Goal: Information Seeking & Learning: Compare options

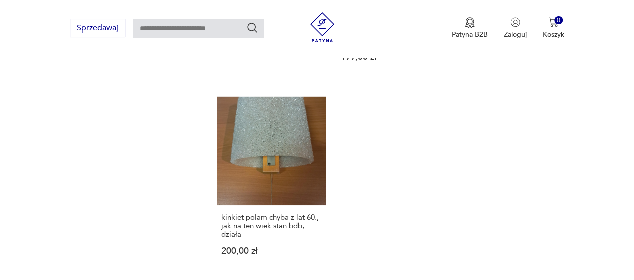
scroll to position [1422, 0]
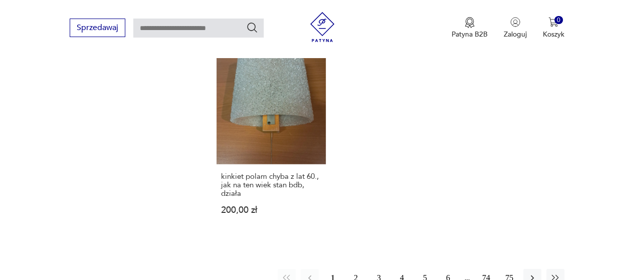
click at [356, 269] on button "2" at bounding box center [356, 278] width 18 height 18
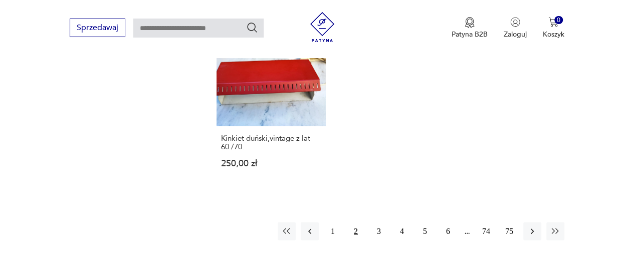
scroll to position [1410, 0]
click at [379, 222] on button "3" at bounding box center [379, 231] width 18 height 18
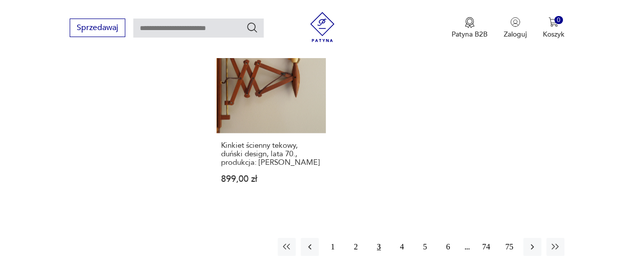
scroll to position [1458, 0]
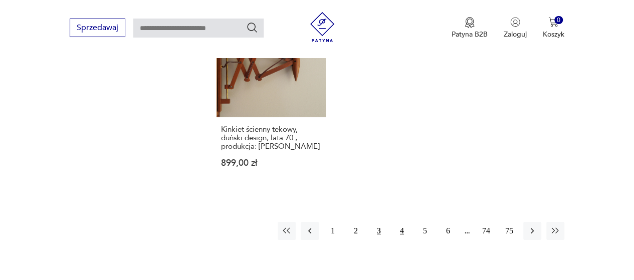
click at [402, 222] on button "4" at bounding box center [402, 231] width 18 height 18
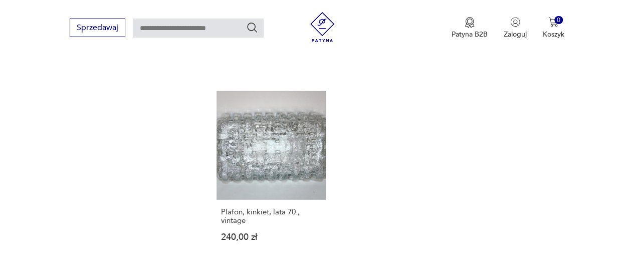
scroll to position [1463, 0]
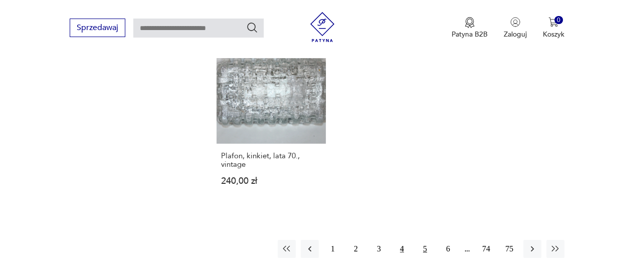
click at [424, 240] on button "5" at bounding box center [425, 249] width 18 height 18
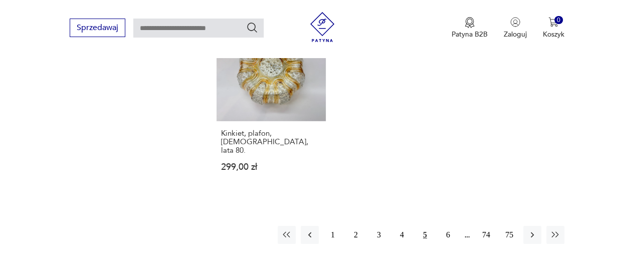
scroll to position [1478, 0]
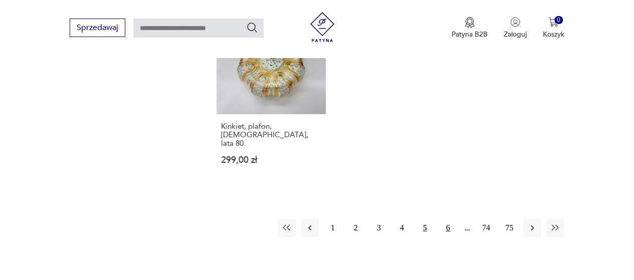
click at [447, 219] on button "6" at bounding box center [448, 228] width 18 height 18
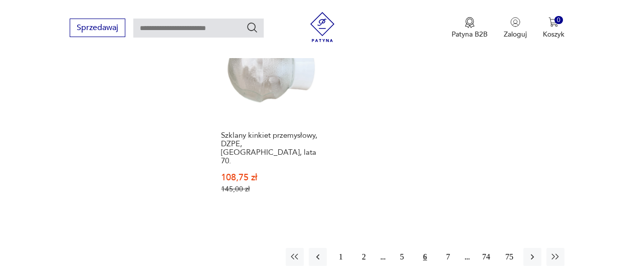
scroll to position [1500, 0]
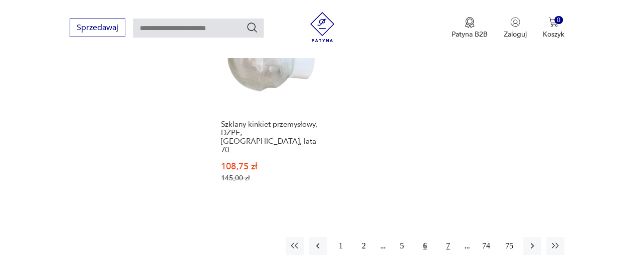
click at [447, 237] on button "7" at bounding box center [448, 246] width 18 height 18
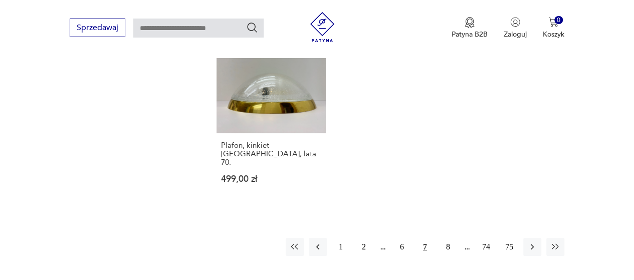
scroll to position [1457, 0]
click at [450, 237] on button "8" at bounding box center [448, 246] width 18 height 18
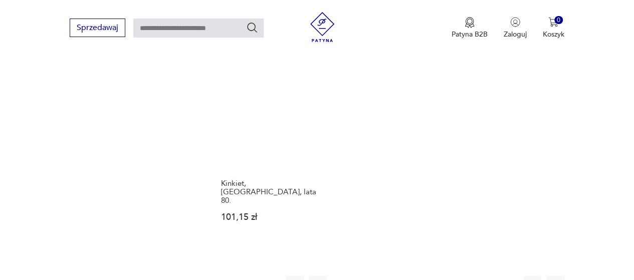
scroll to position [1442, 0]
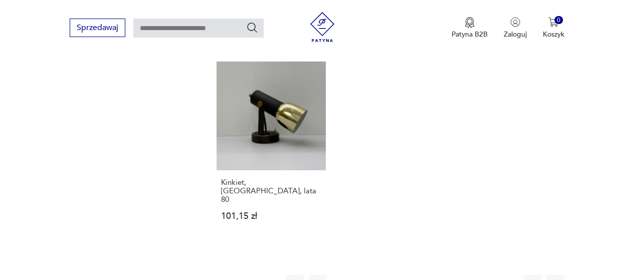
click at [449, 275] on button "9" at bounding box center [448, 284] width 18 height 18
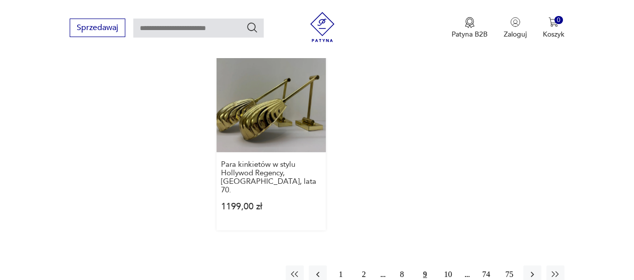
scroll to position [1467, 0]
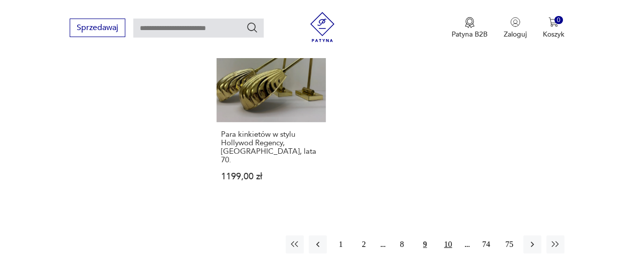
click at [448, 236] on button "10" at bounding box center [448, 245] width 18 height 18
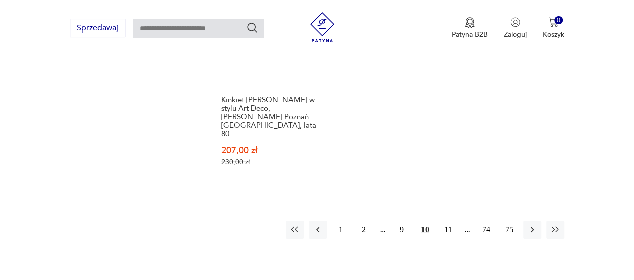
scroll to position [1518, 0]
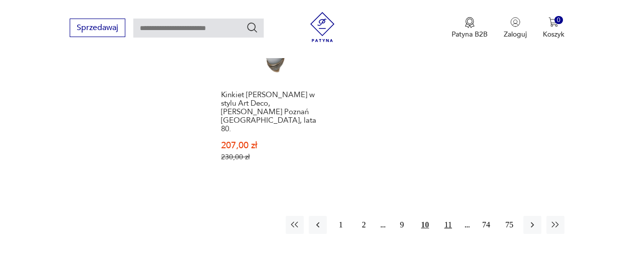
click at [450, 216] on button "11" at bounding box center [448, 225] width 18 height 18
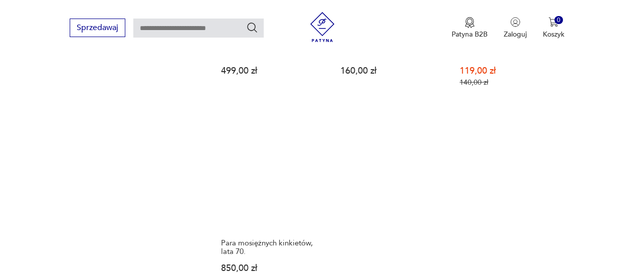
scroll to position [1435, 0]
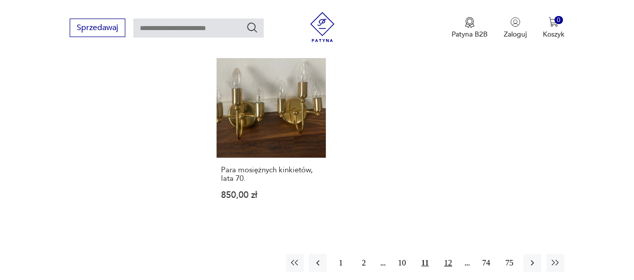
click at [451, 254] on button "12" at bounding box center [448, 263] width 18 height 18
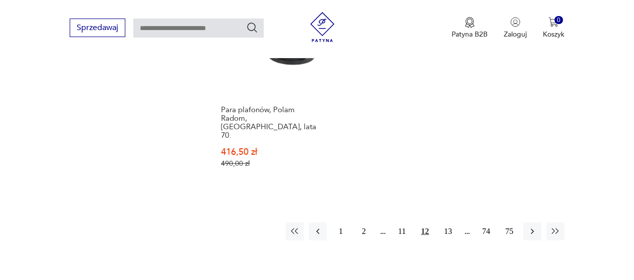
scroll to position [1506, 0]
click at [450, 223] on button "13" at bounding box center [448, 232] width 18 height 18
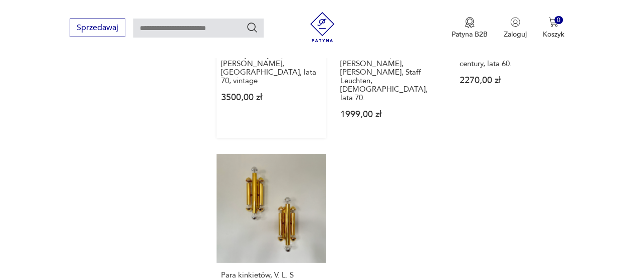
scroll to position [1435, 0]
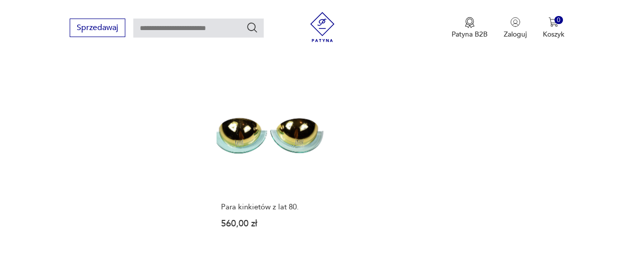
scroll to position [1367, 0]
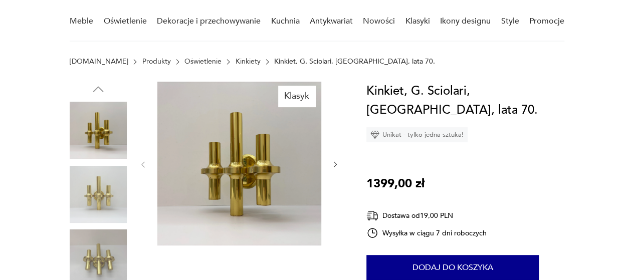
scroll to position [85, 0]
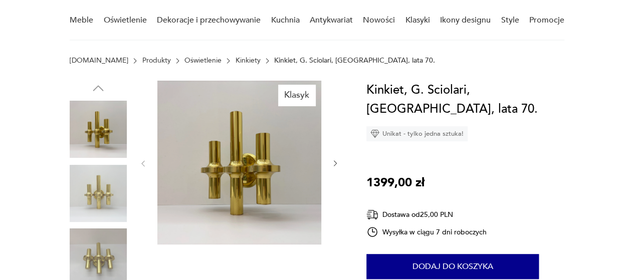
click at [250, 179] on img at bounding box center [239, 163] width 164 height 164
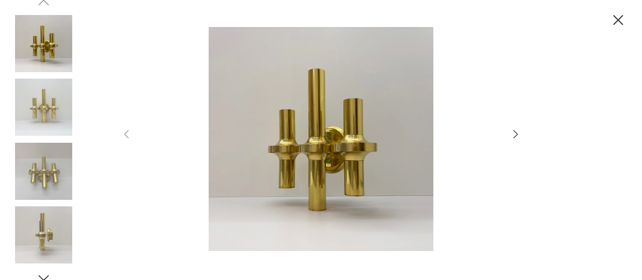
click at [514, 133] on icon "button" at bounding box center [515, 134] width 12 height 12
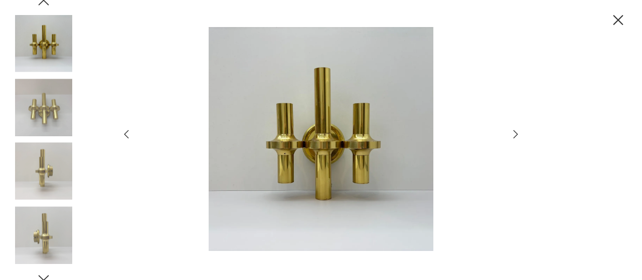
click at [514, 133] on icon "button" at bounding box center [515, 134] width 12 height 12
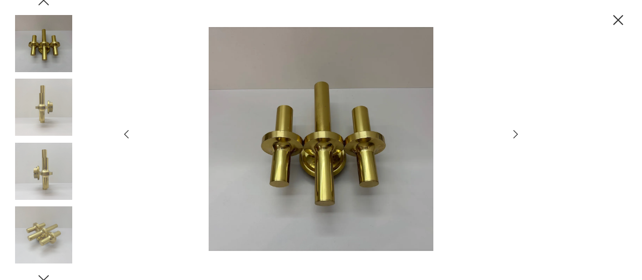
click at [514, 133] on icon "button" at bounding box center [515, 134] width 12 height 12
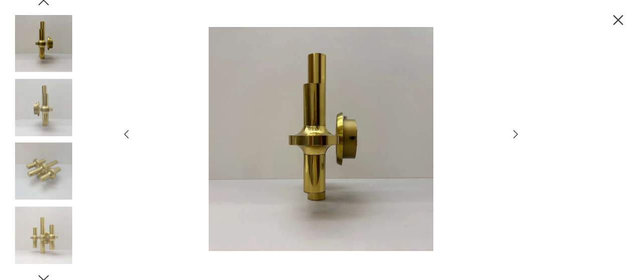
click at [514, 133] on icon "button" at bounding box center [515, 134] width 12 height 12
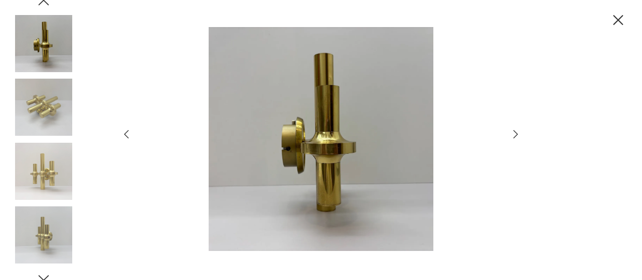
click at [514, 133] on icon "button" at bounding box center [515, 134] width 12 height 12
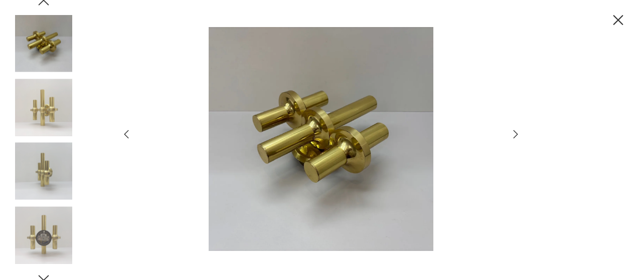
click at [514, 133] on icon "button" at bounding box center [515, 134] width 12 height 12
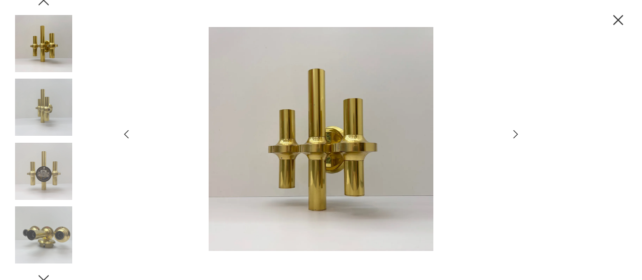
click at [514, 133] on icon "button" at bounding box center [515, 134] width 12 height 12
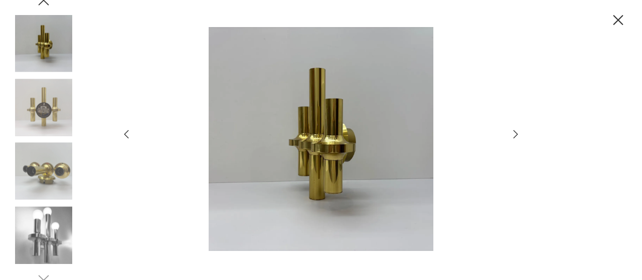
click at [514, 133] on icon "button" at bounding box center [515, 134] width 12 height 12
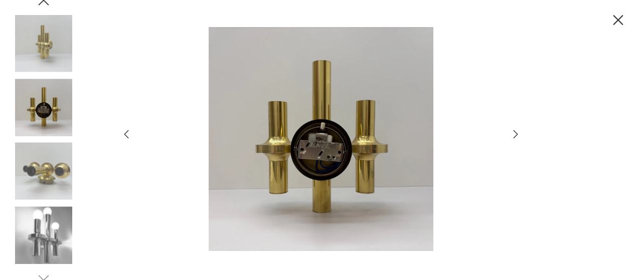
click at [517, 135] on icon "button" at bounding box center [515, 134] width 12 height 12
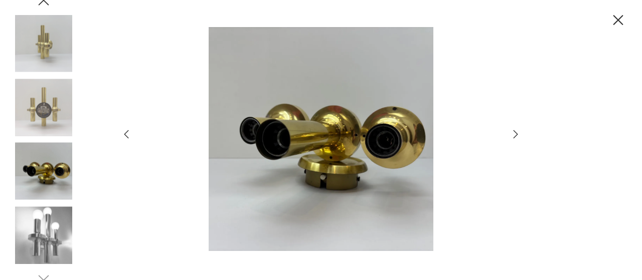
click at [517, 135] on icon "button" at bounding box center [515, 134] width 12 height 12
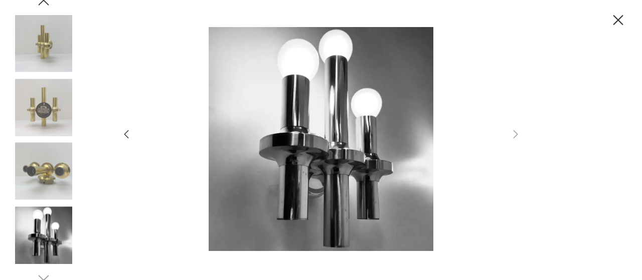
click at [618, 18] on icon "button" at bounding box center [618, 21] width 18 height 18
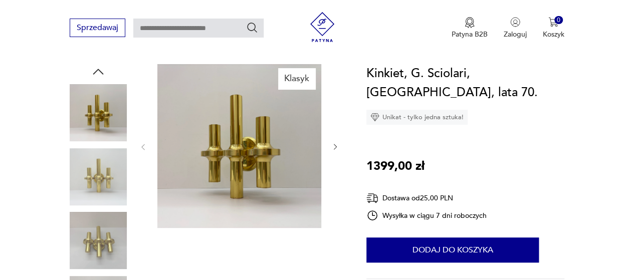
scroll to position [100, 0]
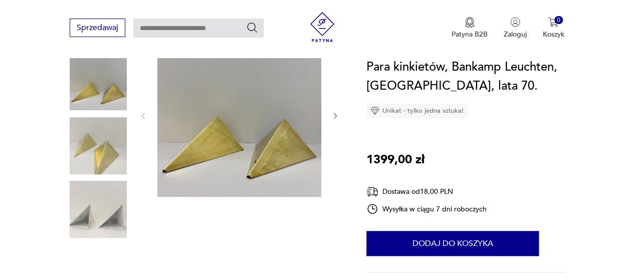
scroll to position [132, 0]
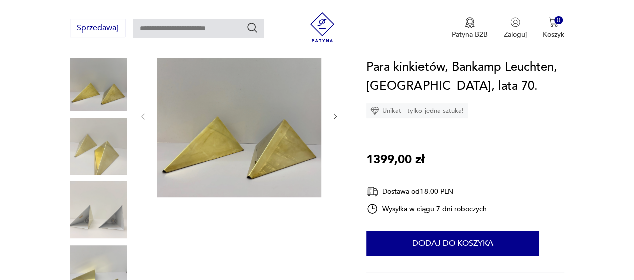
click at [92, 156] on img at bounding box center [98, 146] width 57 height 57
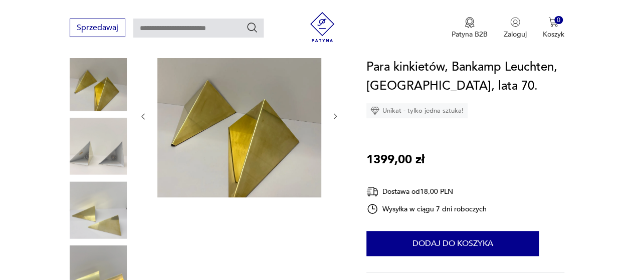
click at [88, 165] on img at bounding box center [98, 146] width 57 height 57
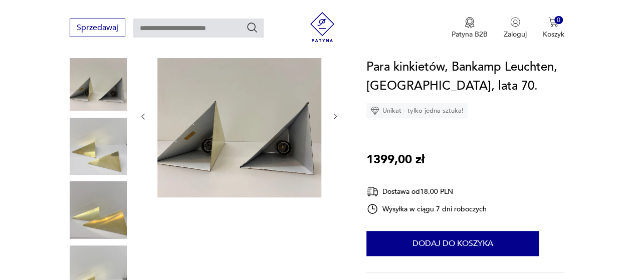
click at [93, 156] on img at bounding box center [98, 146] width 57 height 57
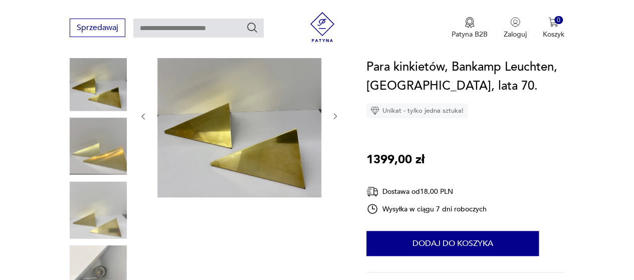
click at [99, 177] on div at bounding box center [98, 179] width 57 height 251
click at [89, 154] on img at bounding box center [98, 146] width 57 height 57
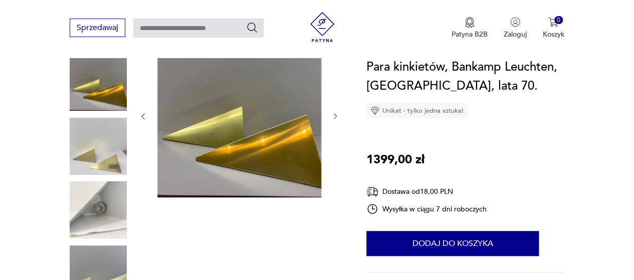
click at [95, 218] on img at bounding box center [98, 210] width 57 height 57
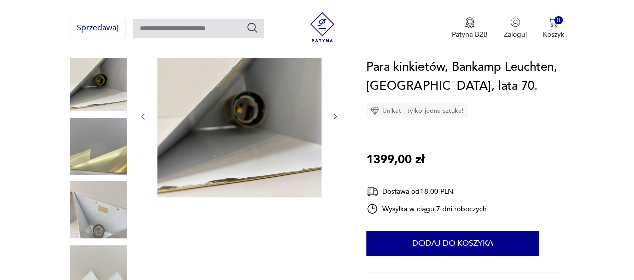
click at [94, 234] on img at bounding box center [98, 210] width 57 height 57
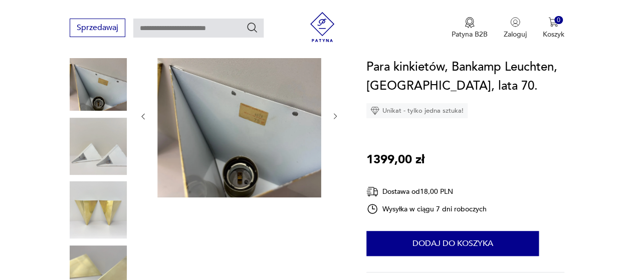
click at [97, 221] on img at bounding box center [98, 210] width 57 height 57
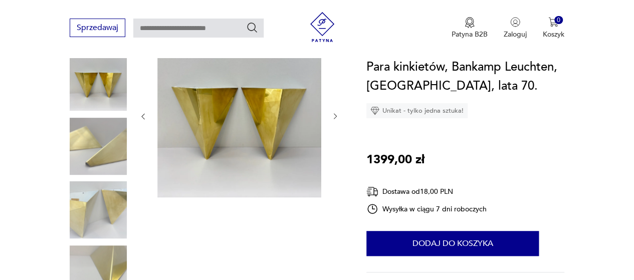
click at [91, 236] on img at bounding box center [98, 210] width 57 height 57
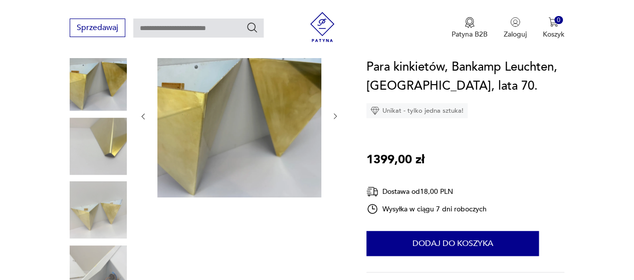
click at [95, 214] on img at bounding box center [98, 210] width 57 height 57
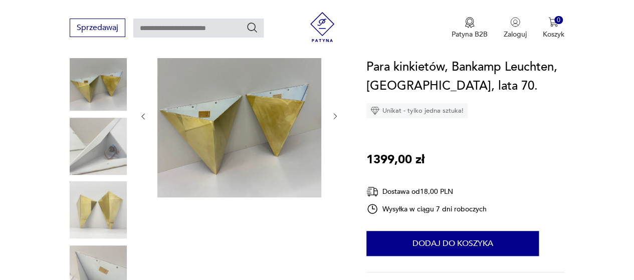
click at [98, 205] on img at bounding box center [98, 210] width 57 height 57
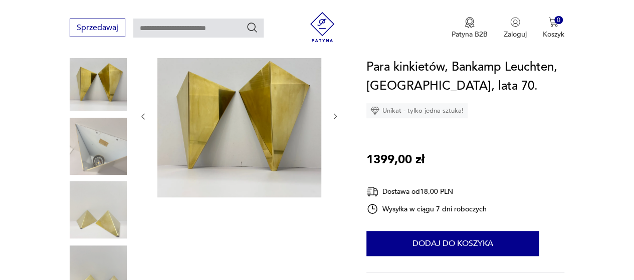
click at [93, 211] on img at bounding box center [98, 210] width 57 height 57
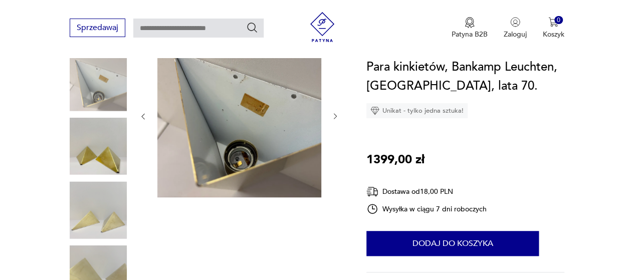
click at [85, 256] on img at bounding box center [98, 274] width 57 height 57
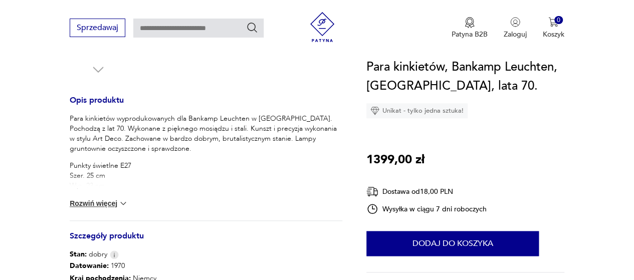
scroll to position [381, 0]
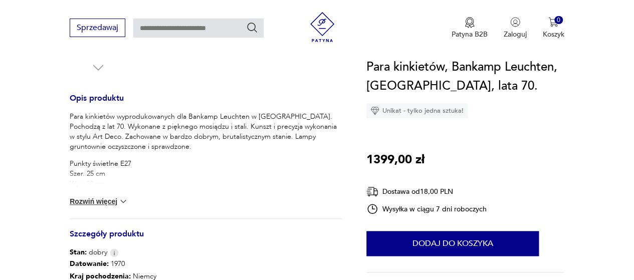
click at [86, 205] on button "Rozwiń więcej" at bounding box center [99, 202] width 58 height 10
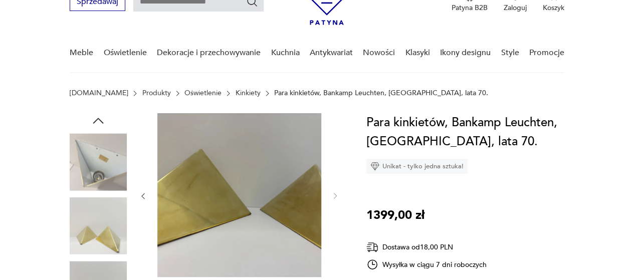
scroll to position [53, 0]
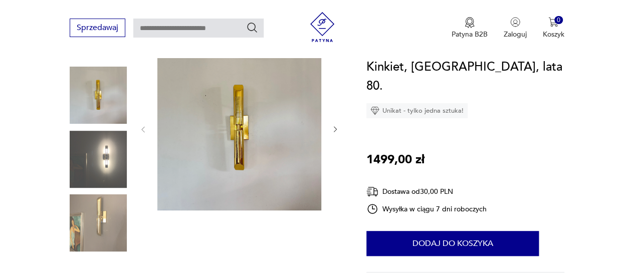
scroll to position [109, 0]
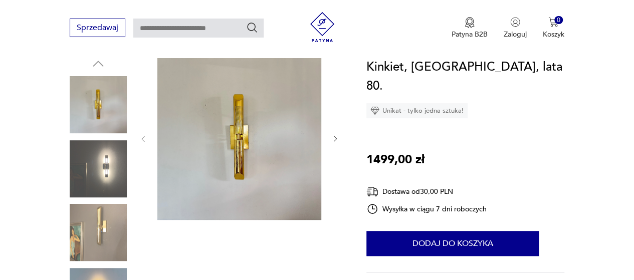
click at [102, 228] on img at bounding box center [98, 232] width 57 height 57
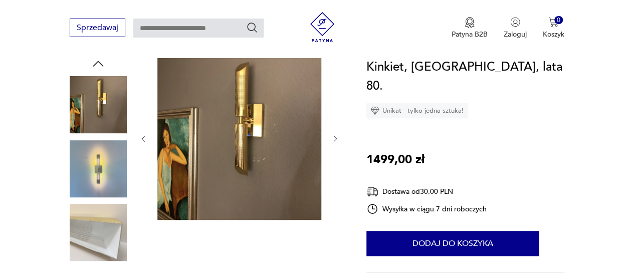
click at [114, 225] on img at bounding box center [98, 232] width 57 height 57
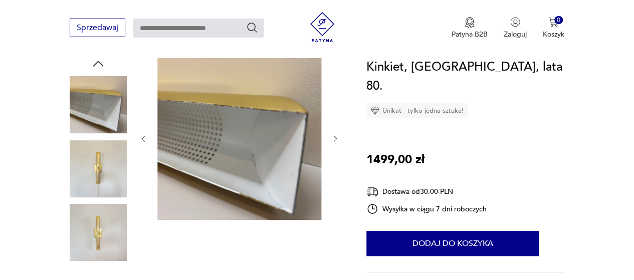
click at [98, 160] on img at bounding box center [98, 168] width 57 height 57
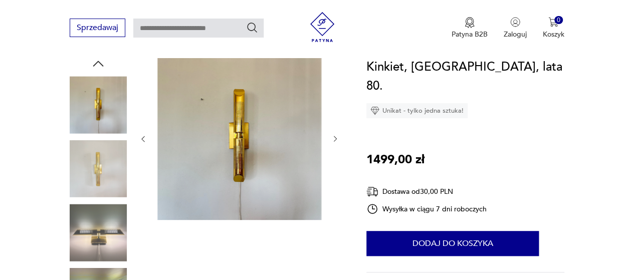
click at [95, 238] on img at bounding box center [98, 232] width 57 height 57
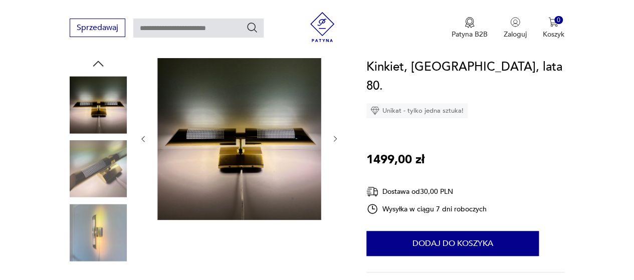
click at [96, 237] on img at bounding box center [98, 232] width 57 height 57
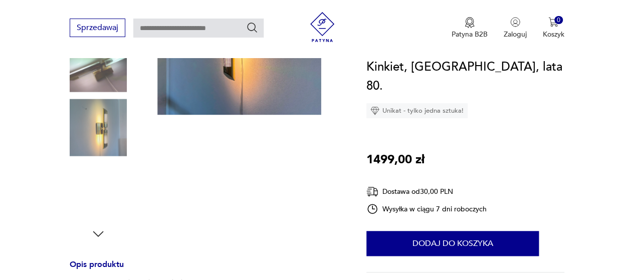
scroll to position [214, 0]
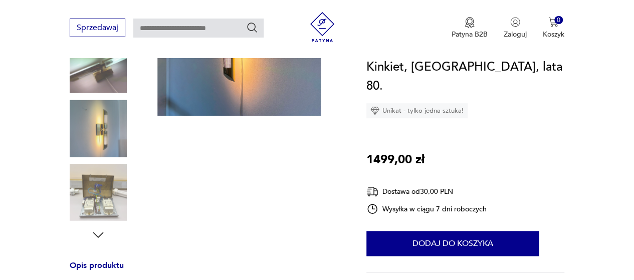
click at [103, 204] on img at bounding box center [98, 192] width 57 height 57
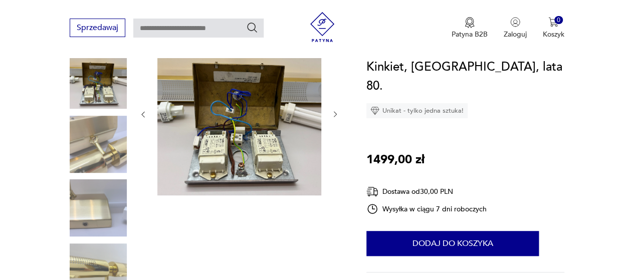
scroll to position [133, 0]
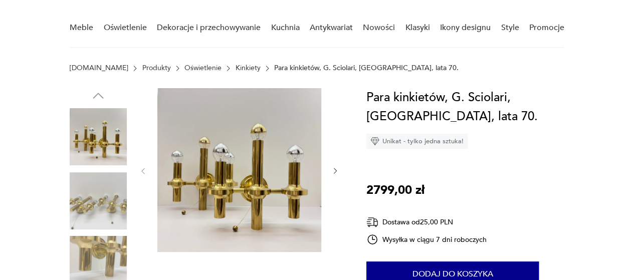
scroll to position [78, 0]
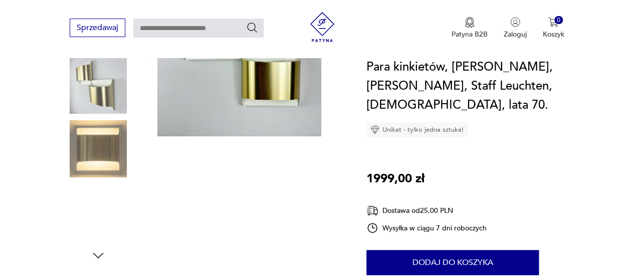
scroll to position [132, 0]
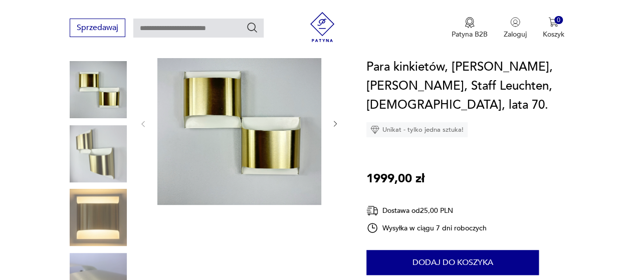
click at [95, 139] on img at bounding box center [98, 153] width 57 height 57
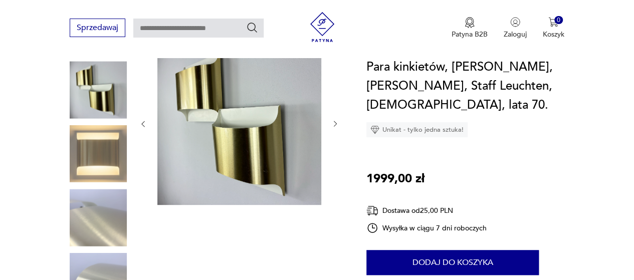
click at [99, 197] on img at bounding box center [98, 217] width 57 height 57
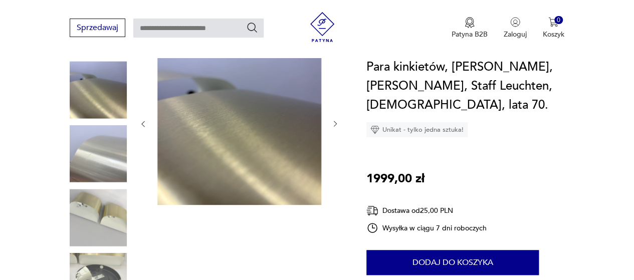
click at [86, 198] on img at bounding box center [98, 217] width 57 height 57
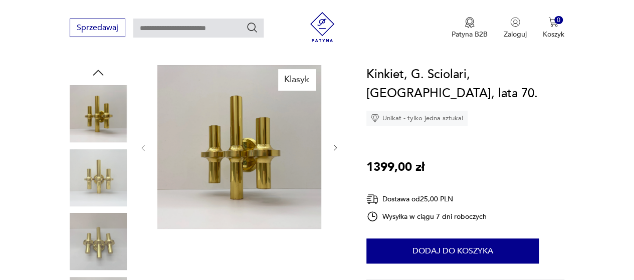
click at [337, 147] on icon "button" at bounding box center [335, 148] width 8 height 8
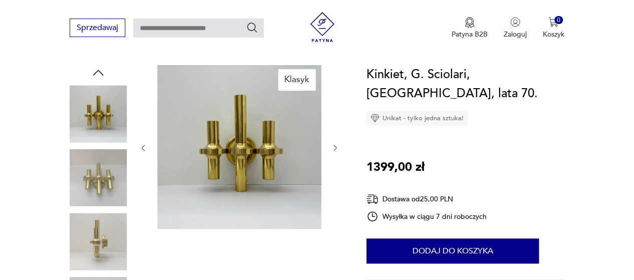
click at [90, 247] on img at bounding box center [98, 241] width 57 height 57
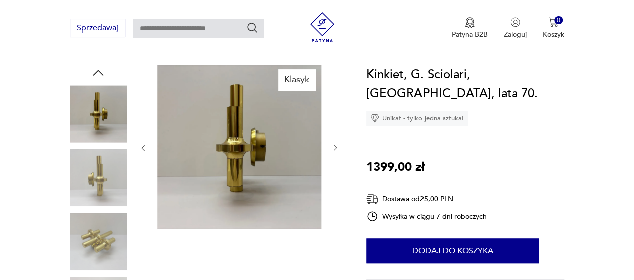
click at [335, 145] on icon "button" at bounding box center [335, 148] width 8 height 8
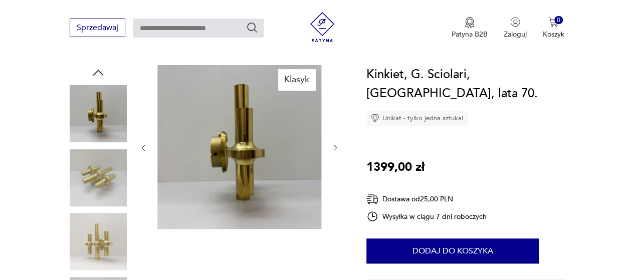
click at [335, 145] on icon "button" at bounding box center [335, 148] width 8 height 8
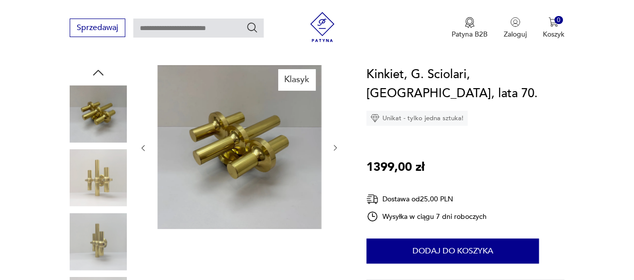
click at [335, 145] on icon "button" at bounding box center [335, 148] width 8 height 8
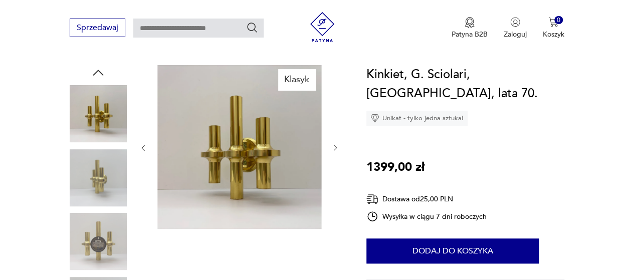
click at [335, 145] on icon "button" at bounding box center [335, 148] width 8 height 8
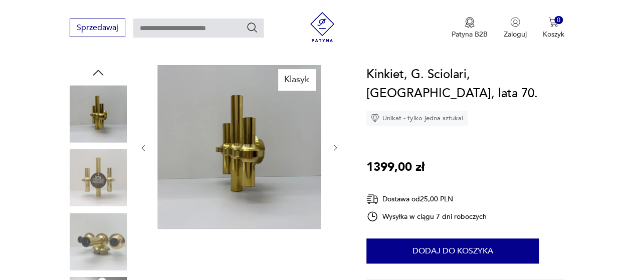
click at [335, 145] on icon "button" at bounding box center [335, 148] width 8 height 8
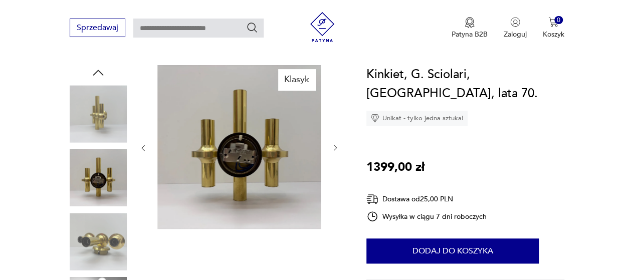
click at [335, 145] on icon "button" at bounding box center [335, 148] width 8 height 8
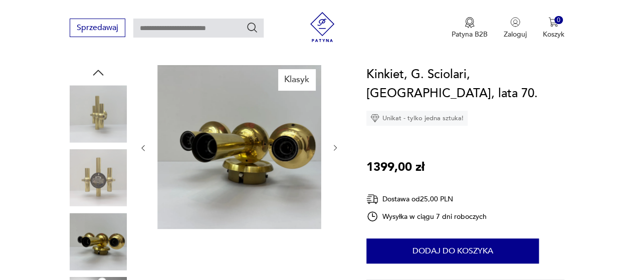
click at [335, 145] on icon "button" at bounding box center [335, 148] width 8 height 8
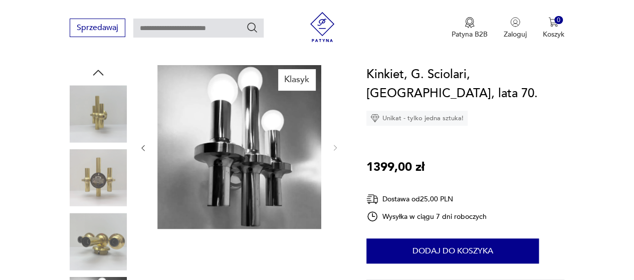
click at [93, 237] on img at bounding box center [98, 241] width 57 height 57
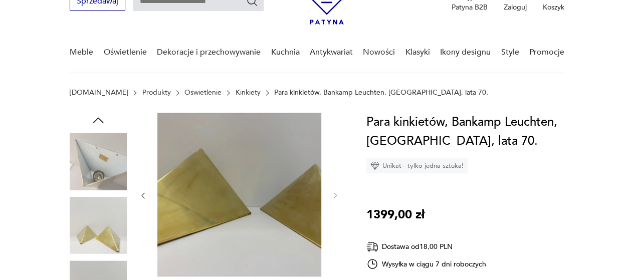
click at [89, 237] on img at bounding box center [98, 225] width 57 height 57
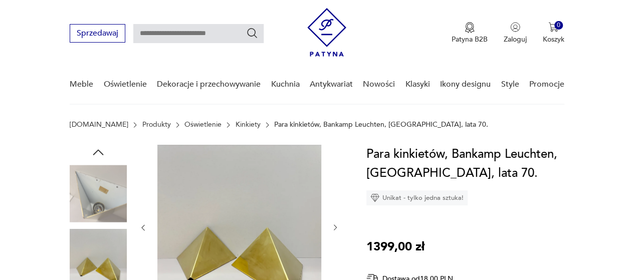
scroll to position [21, 0]
click at [99, 151] on icon "button" at bounding box center [98, 151] width 15 height 15
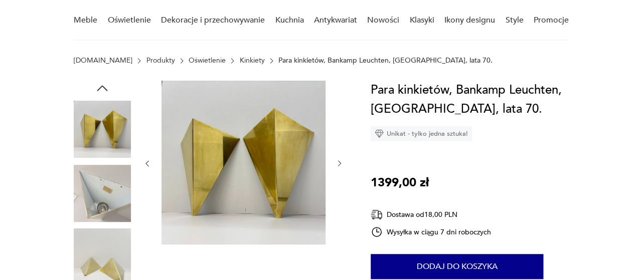
scroll to position [86, 0]
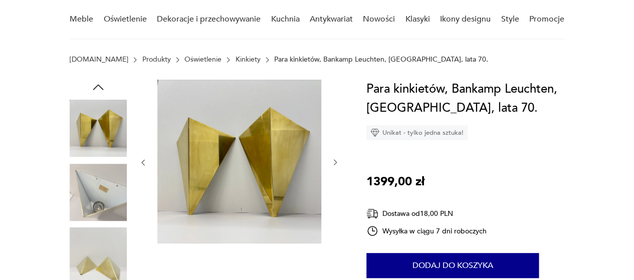
click at [247, 168] on img at bounding box center [239, 162] width 164 height 164
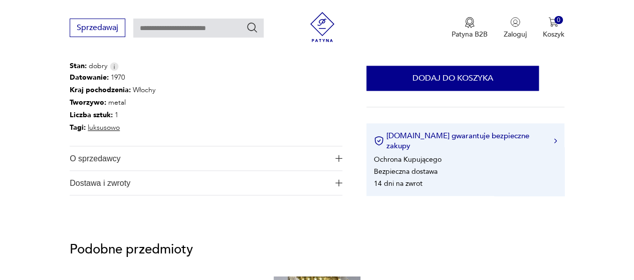
scroll to position [568, 0]
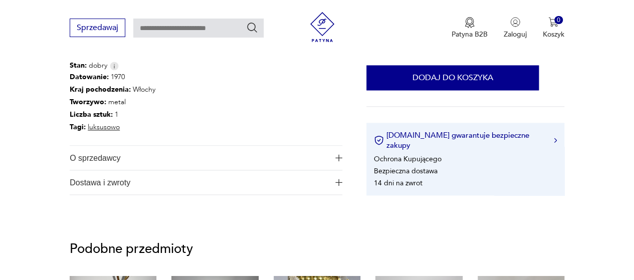
click at [115, 156] on span "O sprzedawcy" at bounding box center [199, 158] width 259 height 24
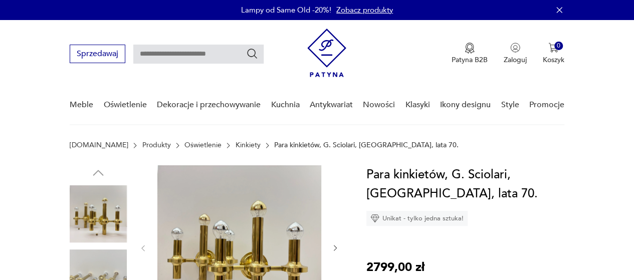
scroll to position [0, 0]
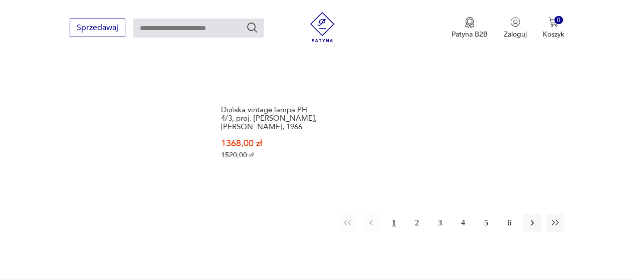
scroll to position [1470, 0]
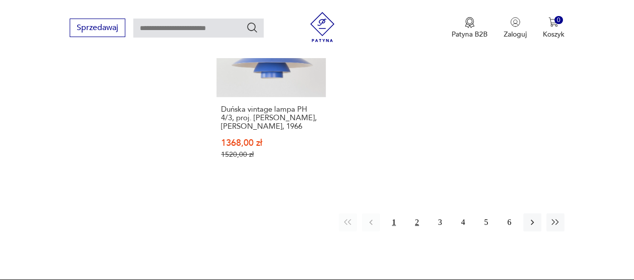
click at [416, 214] on button "2" at bounding box center [417, 223] width 18 height 18
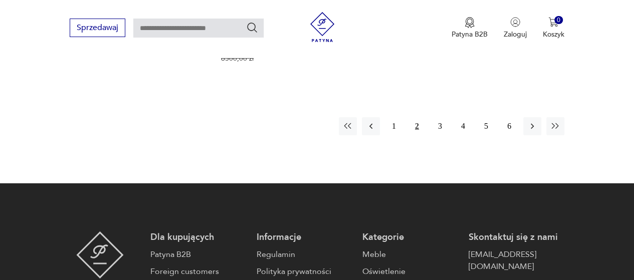
scroll to position [1574, 0]
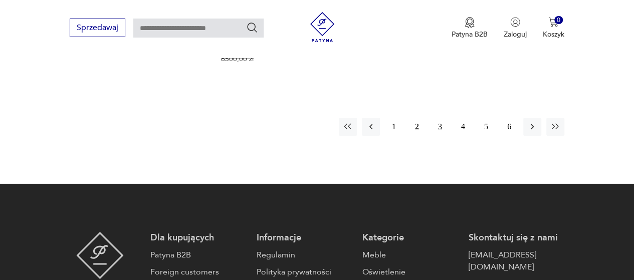
click at [443, 118] on button "3" at bounding box center [440, 127] width 18 height 18
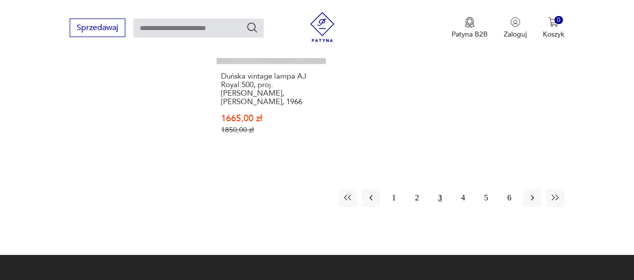
scroll to position [1487, 0]
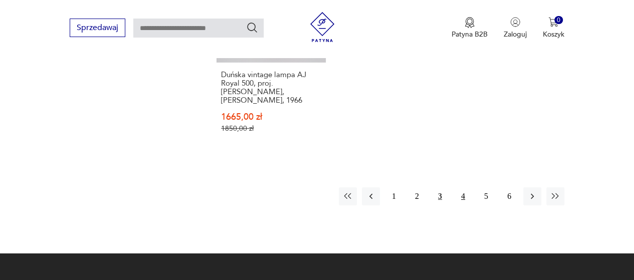
click at [464, 197] on button "4" at bounding box center [463, 197] width 18 height 18
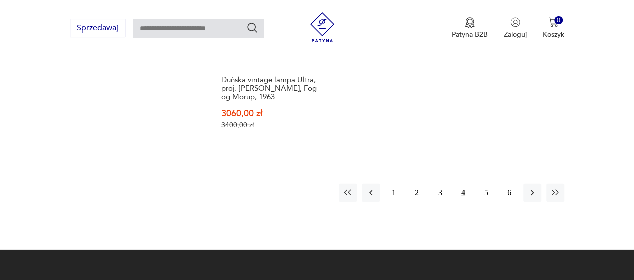
scroll to position [1489, 0]
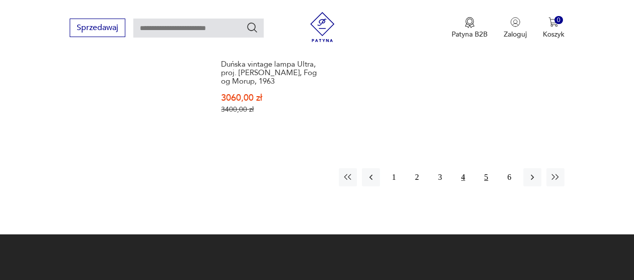
click at [488, 177] on button "5" at bounding box center [486, 177] width 18 height 18
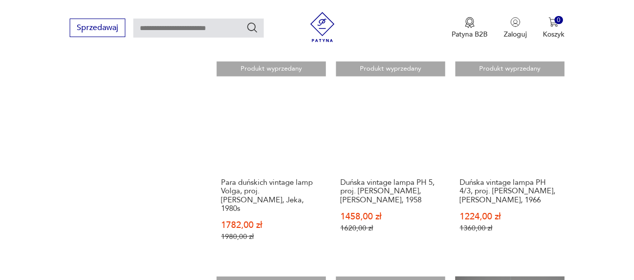
scroll to position [753, 0]
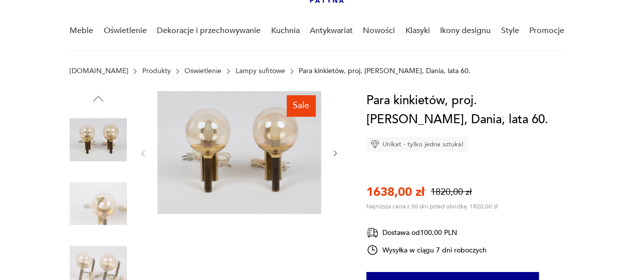
scroll to position [74, 0]
click at [247, 168] on img at bounding box center [239, 153] width 164 height 123
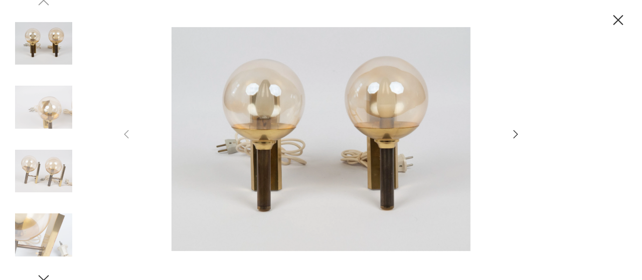
click at [516, 133] on icon "button" at bounding box center [515, 134] width 5 height 8
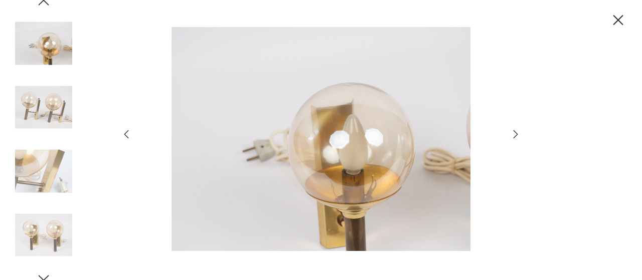
click at [516, 133] on icon "button" at bounding box center [515, 134] width 5 height 8
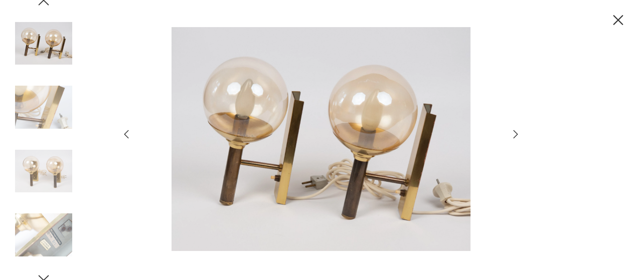
click at [516, 133] on icon "button" at bounding box center [515, 134] width 5 height 8
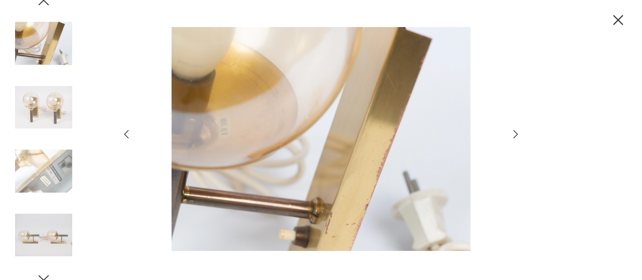
click at [516, 133] on icon "button" at bounding box center [515, 134] width 5 height 8
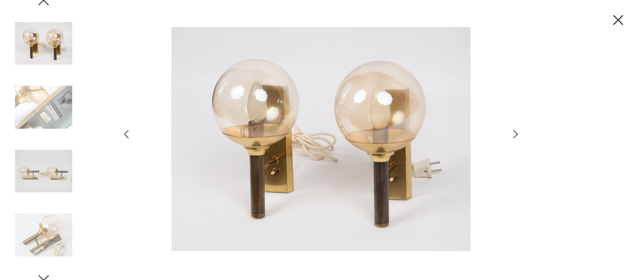
click at [516, 133] on icon "button" at bounding box center [515, 134] width 5 height 8
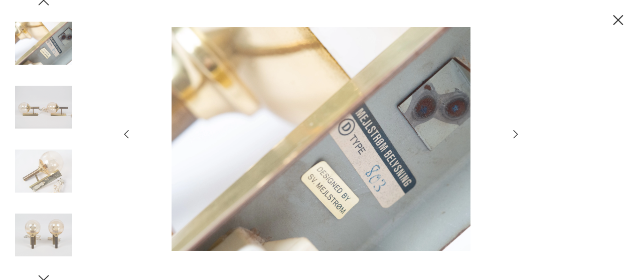
click at [516, 133] on icon "button" at bounding box center [515, 134] width 5 height 8
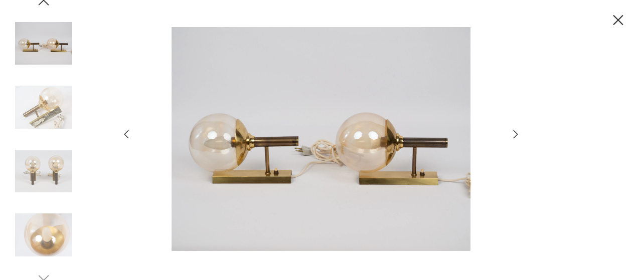
click at [516, 133] on icon "button" at bounding box center [515, 134] width 5 height 8
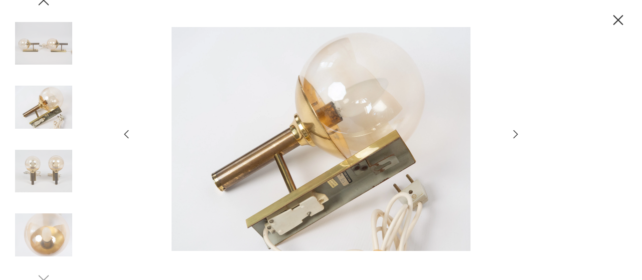
click at [516, 133] on icon "button" at bounding box center [515, 134] width 5 height 8
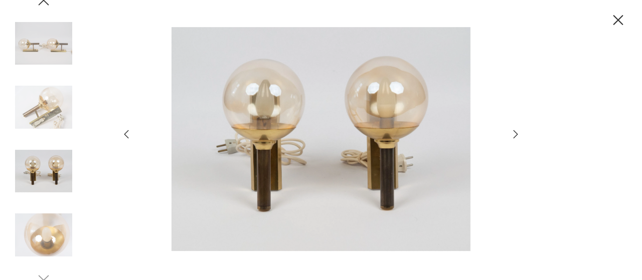
click at [517, 132] on icon "button" at bounding box center [515, 134] width 12 height 12
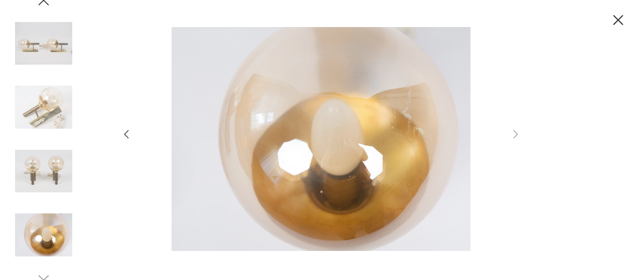
click at [127, 134] on icon "button" at bounding box center [126, 134] width 12 height 12
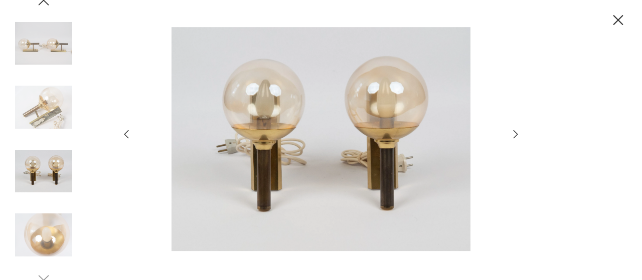
click at [127, 134] on icon "button" at bounding box center [126, 134] width 12 height 12
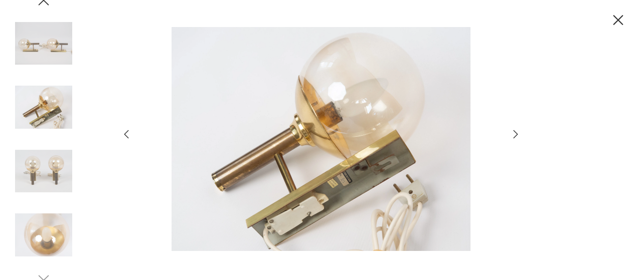
click at [127, 134] on icon "button" at bounding box center [126, 134] width 12 height 12
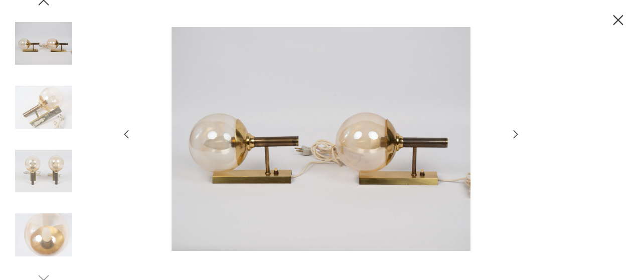
click at [127, 134] on icon "button" at bounding box center [126, 134] width 12 height 12
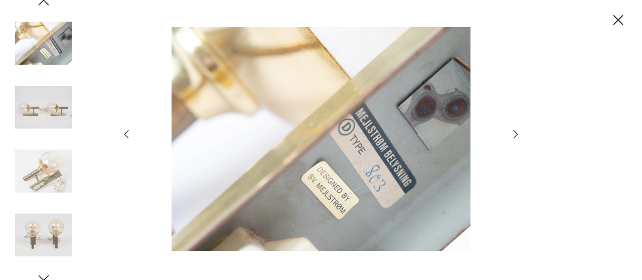
click at [127, 134] on icon "button" at bounding box center [126, 134] width 12 height 12
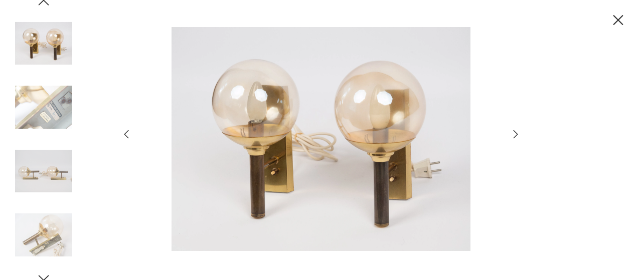
click at [127, 134] on icon "button" at bounding box center [126, 134] width 12 height 12
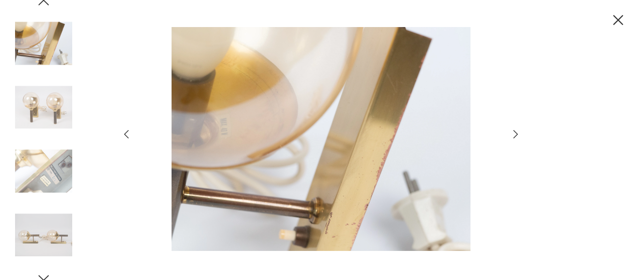
click at [127, 134] on icon "button" at bounding box center [126, 134] width 12 height 12
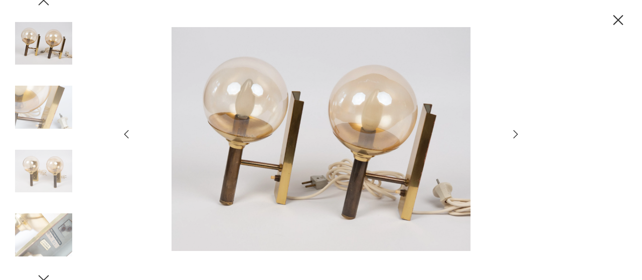
click at [127, 134] on icon "button" at bounding box center [126, 134] width 12 height 12
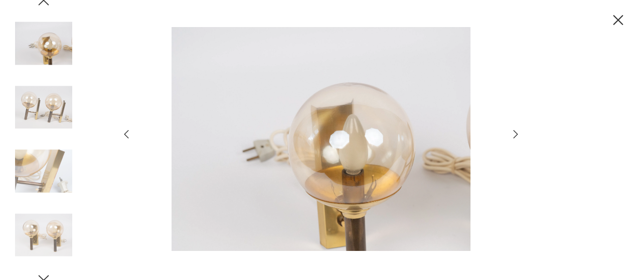
click at [127, 134] on icon "button" at bounding box center [126, 134] width 12 height 12
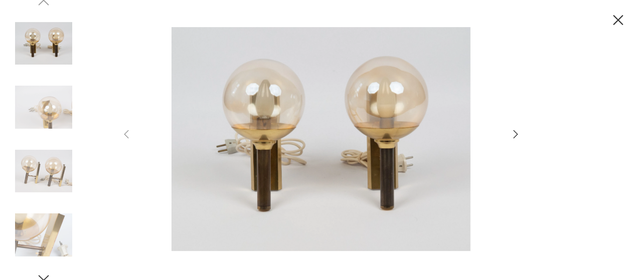
click at [619, 22] on icon "button" at bounding box center [618, 20] width 10 height 10
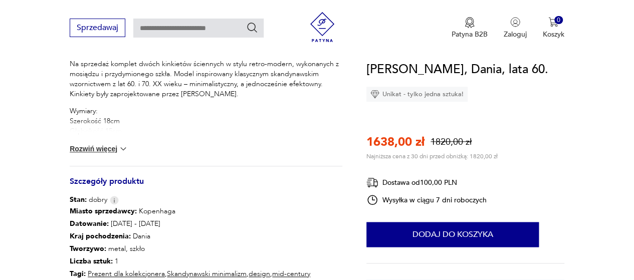
scroll to position [423, 0]
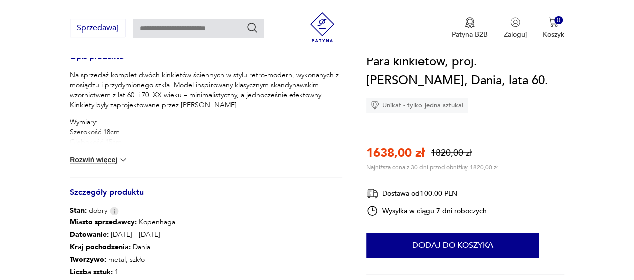
click at [86, 156] on button "Rozwiń więcej" at bounding box center [99, 160] width 58 height 10
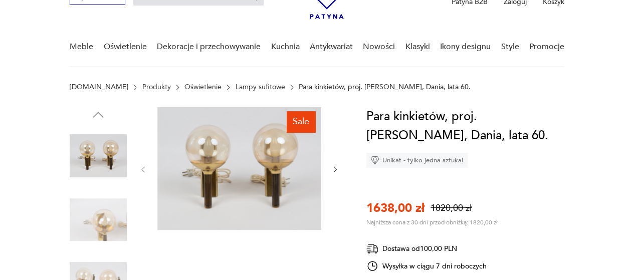
scroll to position [56, 0]
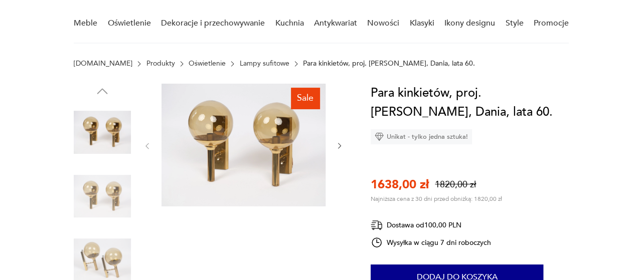
scroll to position [81, 0]
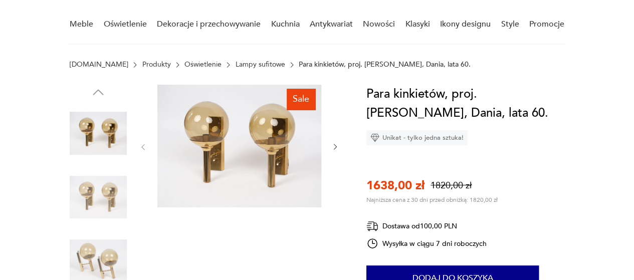
click at [244, 160] on img at bounding box center [239, 146] width 164 height 123
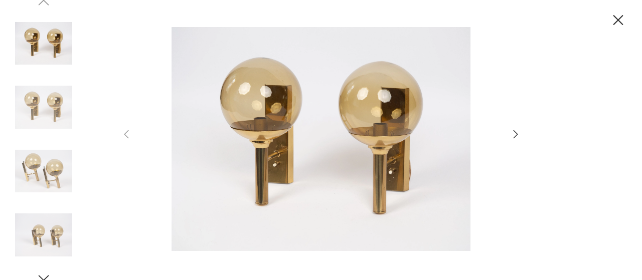
click at [517, 135] on icon "button" at bounding box center [515, 134] width 5 height 8
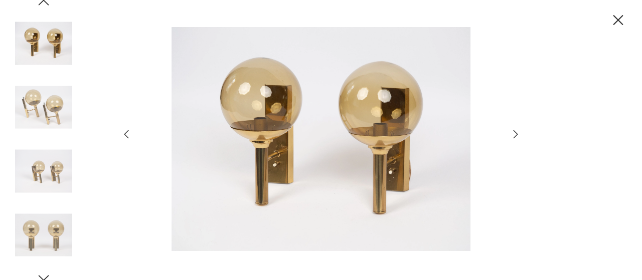
click at [517, 135] on icon "button" at bounding box center [515, 134] width 5 height 8
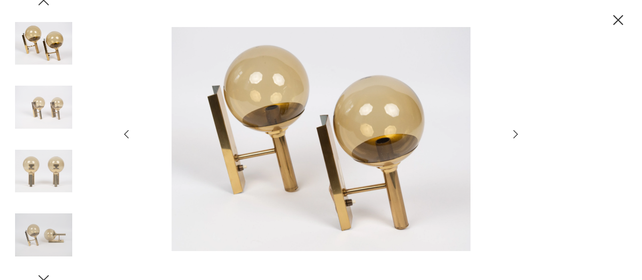
click at [517, 135] on icon "button" at bounding box center [515, 134] width 5 height 8
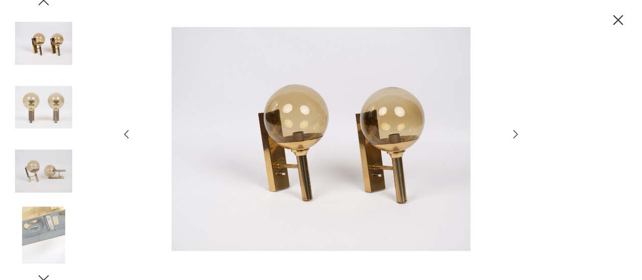
click at [517, 135] on icon "button" at bounding box center [515, 134] width 5 height 8
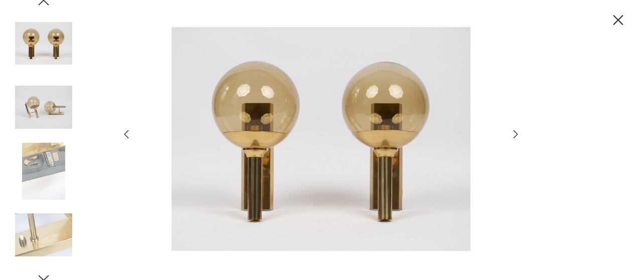
click at [517, 135] on icon "button" at bounding box center [515, 134] width 5 height 8
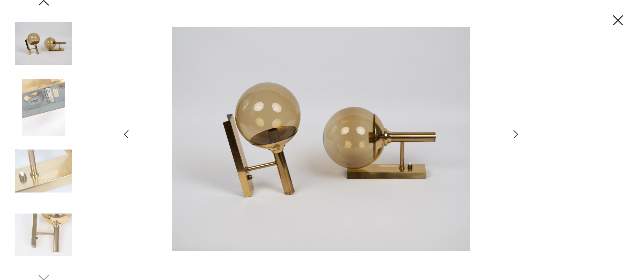
click at [517, 135] on icon "button" at bounding box center [515, 134] width 5 height 8
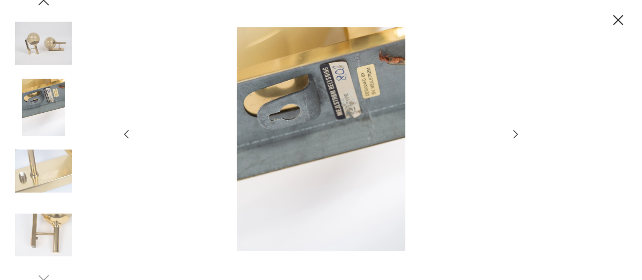
click at [517, 135] on icon "button" at bounding box center [515, 134] width 5 height 8
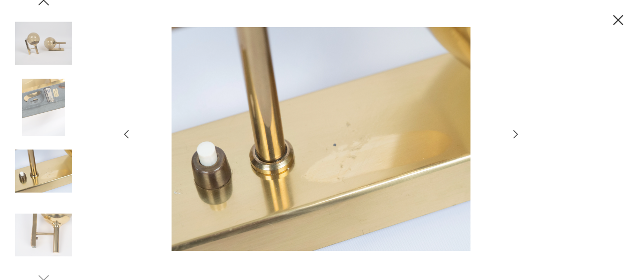
click at [517, 135] on icon "button" at bounding box center [515, 134] width 5 height 8
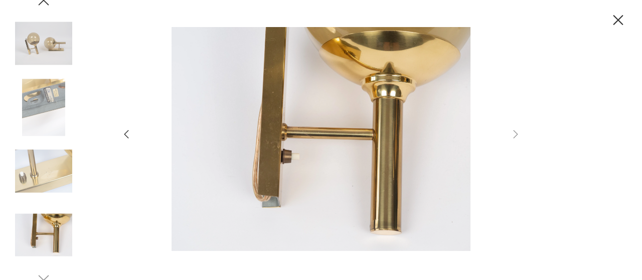
click at [39, 45] on img at bounding box center [43, 43] width 57 height 57
